Goal: Check status: Check status

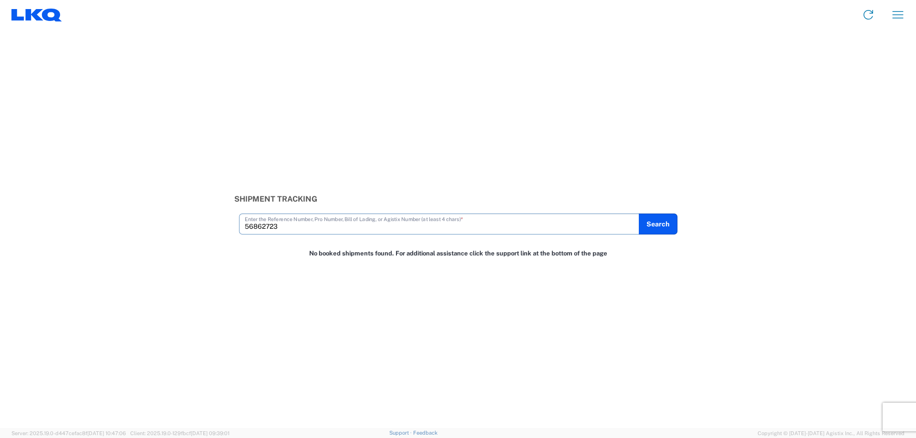
click at [305, 225] on input "56862723" at bounding box center [439, 223] width 389 height 17
paste input "05480"
type input "56805480"
click at [662, 217] on button "Search" at bounding box center [657, 224] width 39 height 21
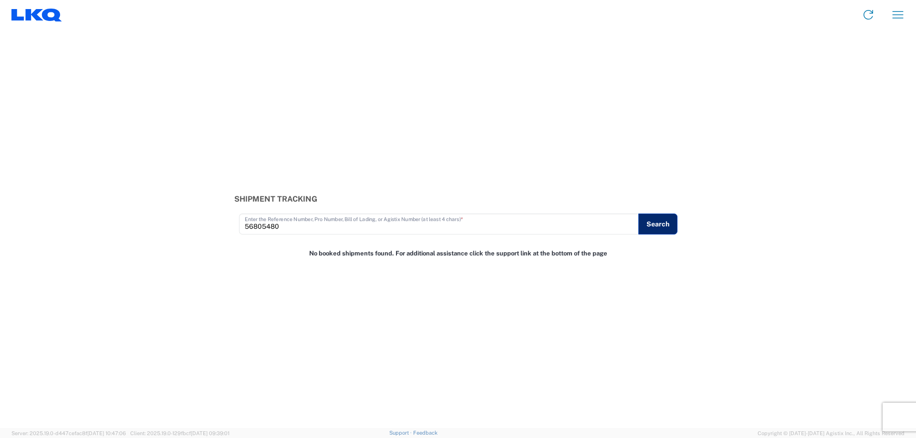
click at [662, 224] on button "Search" at bounding box center [657, 224] width 39 height 21
click at [26, 15] on icon at bounding box center [34, 14] width 18 height 11
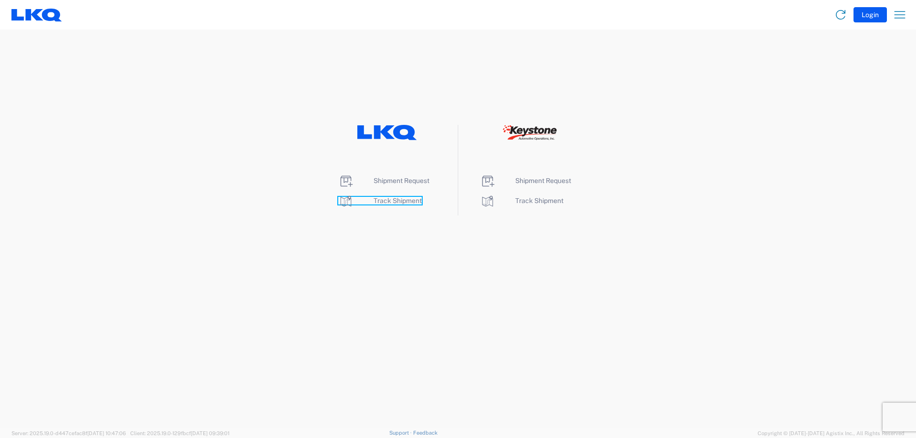
click at [402, 202] on span "Track Shipment" at bounding box center [398, 201] width 48 height 8
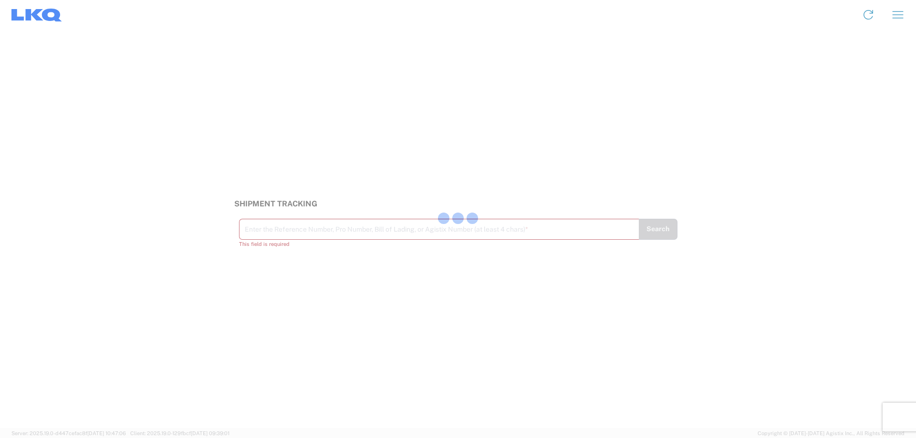
click at [261, 233] on div at bounding box center [458, 219] width 916 height 438
click at [261, 231] on input "text" at bounding box center [439, 228] width 389 height 17
paste input "56805480"
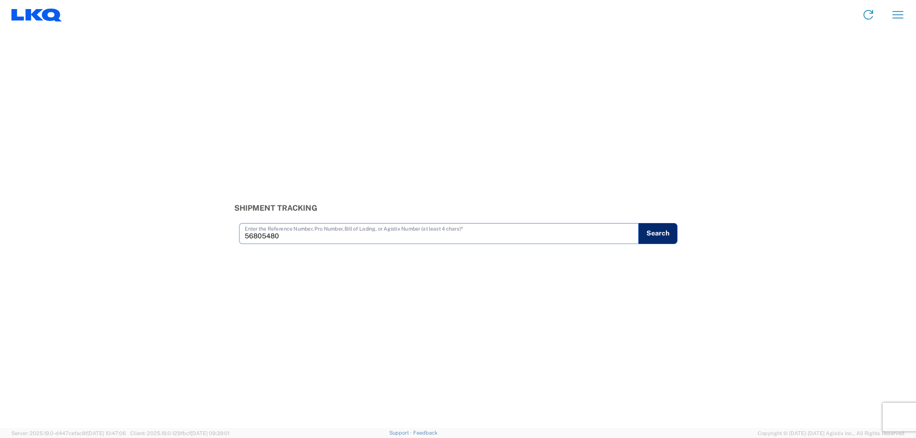
type input "56805480"
click at [663, 234] on button "Search" at bounding box center [657, 233] width 39 height 21
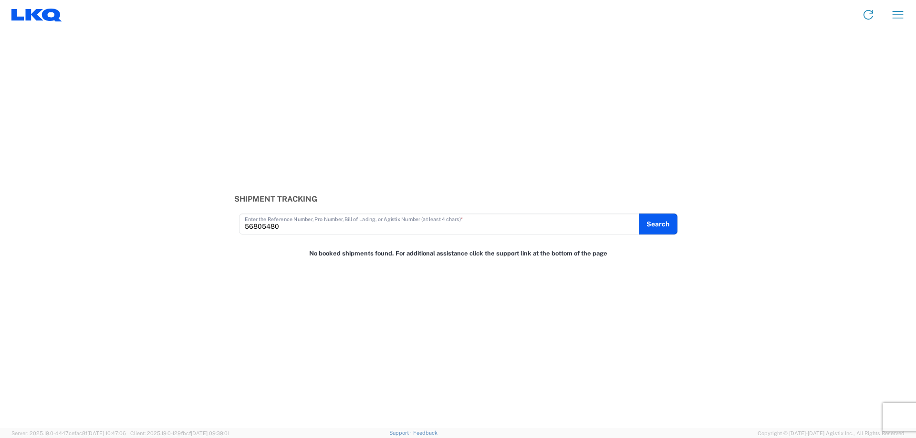
click at [525, 234] on div "56805480 Enter the Reference Number, Pro Number, Bill of Lading, or Agistix Num…" at bounding box center [439, 224] width 400 height 21
click at [659, 229] on button "Search" at bounding box center [657, 224] width 39 height 21
click at [659, 229] on div at bounding box center [458, 219] width 916 height 438
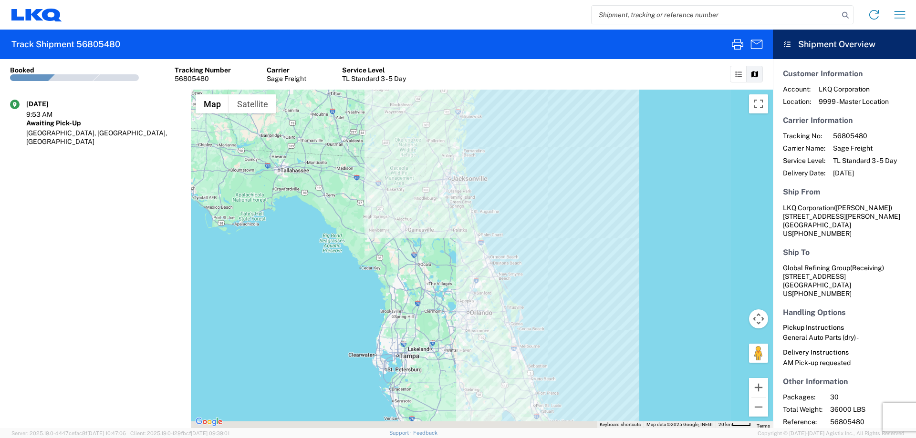
drag, startPoint x: 456, startPoint y: 364, endPoint x: 438, endPoint y: 201, distance: 164.1
click at [438, 203] on div at bounding box center [482, 259] width 582 height 339
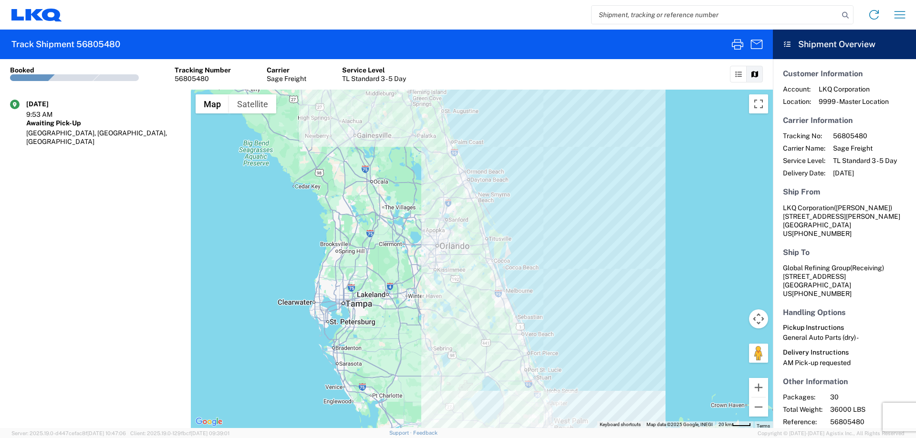
drag, startPoint x: 441, startPoint y: 196, endPoint x: 427, endPoint y: 289, distance: 94.6
click at [427, 289] on div at bounding box center [482, 259] width 582 height 339
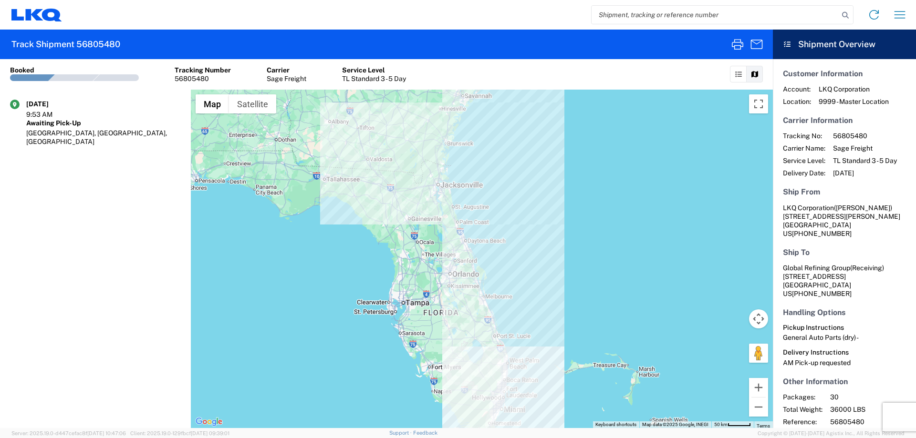
drag, startPoint x: 510, startPoint y: 203, endPoint x: 528, endPoint y: 210, distance: 19.5
click at [528, 210] on div at bounding box center [482, 259] width 582 height 339
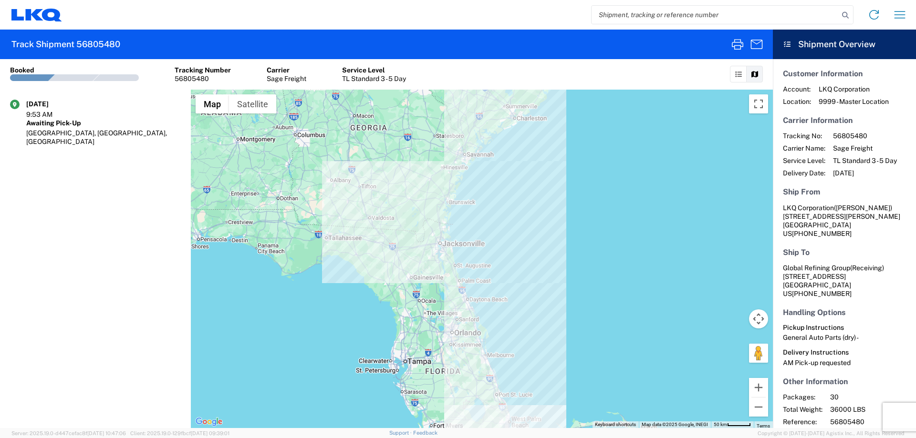
scroll to position [35, 0]
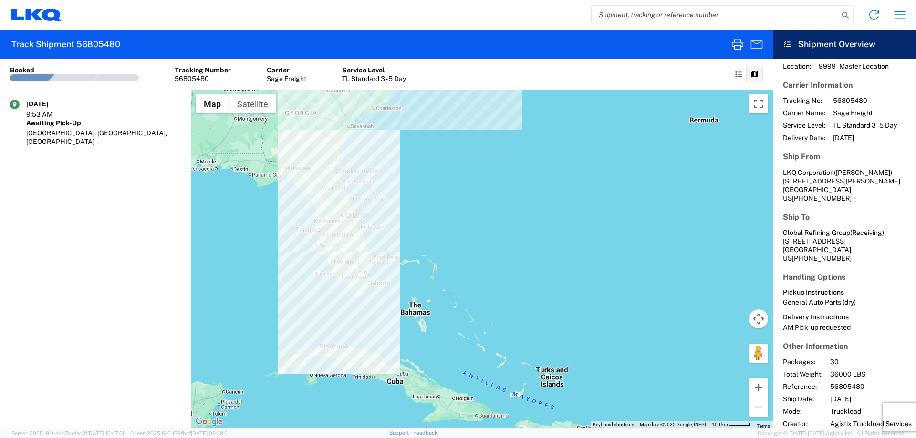
drag, startPoint x: 334, startPoint y: 242, endPoint x: 293, endPoint y: 204, distance: 56.4
click at [293, 204] on div at bounding box center [482, 259] width 582 height 339
